Goal: Obtain resource: Download file/media

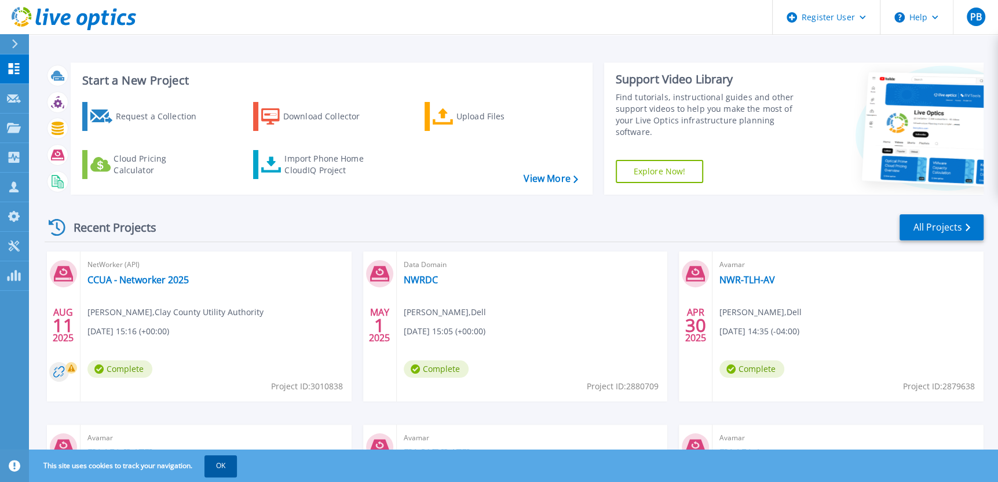
click at [221, 460] on button "OK" at bounding box center [221, 465] width 32 height 21
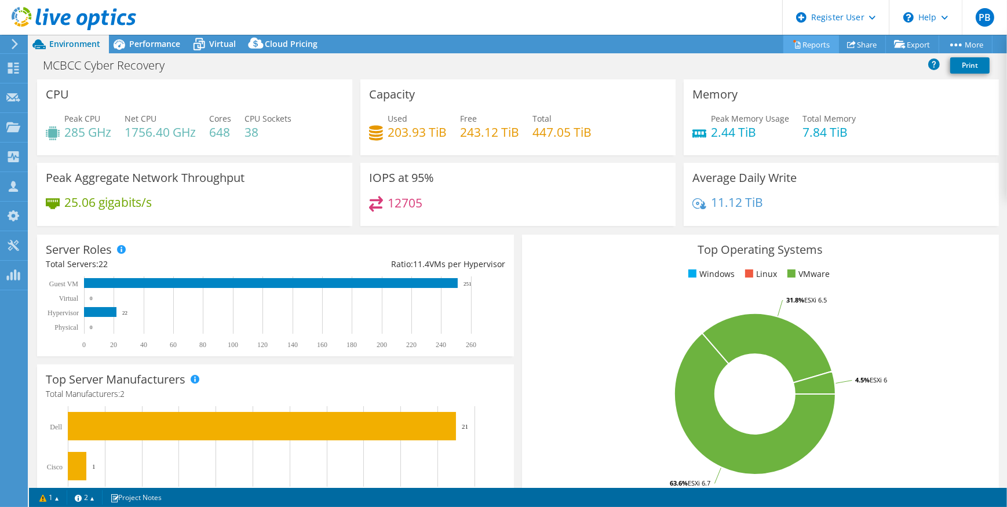
click at [804, 46] on link "Reports" at bounding box center [811, 44] width 56 height 18
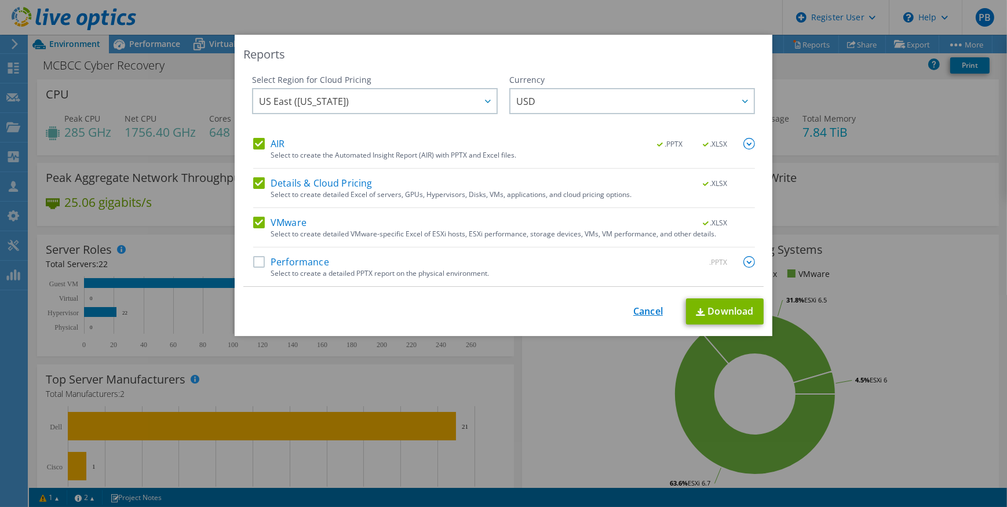
click at [640, 309] on link "Cancel" at bounding box center [648, 311] width 30 height 11
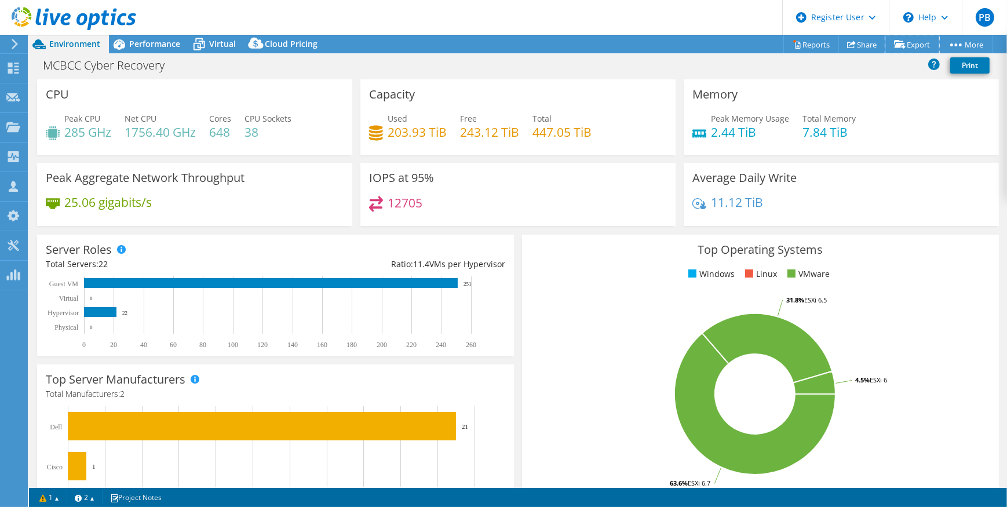
click at [911, 43] on link "Export" at bounding box center [912, 44] width 54 height 18
click at [817, 44] on link "Reports" at bounding box center [811, 44] width 56 height 18
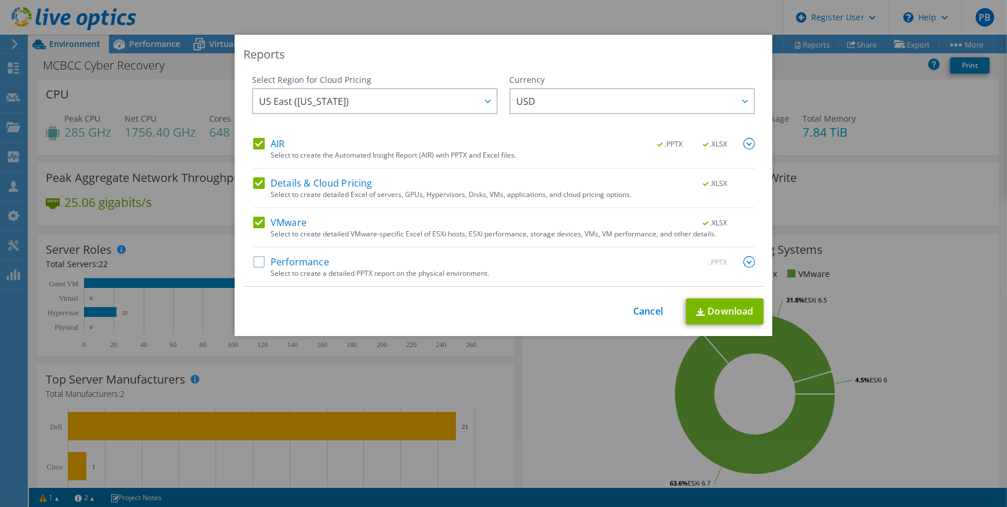
click at [253, 180] on label "Details & Cloud Pricing" at bounding box center [312, 183] width 119 height 12
click at [0, 0] on input "Details & Cloud Pricing" at bounding box center [0, 0] width 0 height 0
click at [253, 180] on label "Details & Cloud Pricing" at bounding box center [312, 183] width 119 height 12
click at [0, 0] on input "Details & Cloud Pricing" at bounding box center [0, 0] width 0 height 0
click at [708, 309] on link "Download" at bounding box center [725, 311] width 78 height 26
